Goal: Task Accomplishment & Management: Complete application form

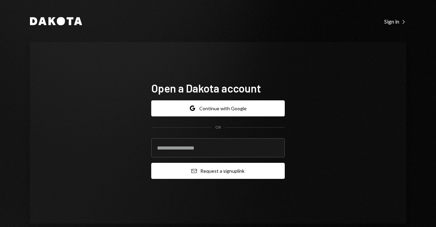
click at [214, 173] on button "Email Request a sign up link" at bounding box center [218, 171] width 134 height 16
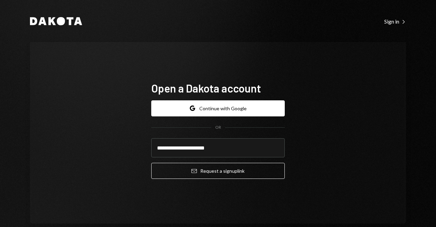
type input "**********"
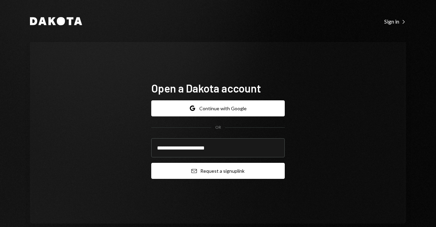
click at [235, 171] on button "Email Request a sign up link" at bounding box center [218, 171] width 134 height 16
